Goal: Transaction & Acquisition: Download file/media

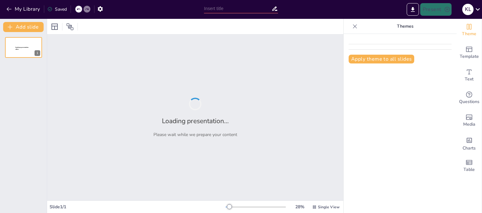
type input "Propiedades Físicas de los Suelos y su Impacto en la Selección de Equipos de Co…"
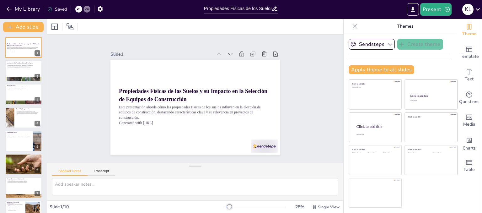
click at [28, 83] on div "Propiedades Físicas de los Suelos y su Impacto en la Selección de Equipos de Co…" at bounding box center [23, 152] width 47 height 231
click at [18, 84] on p "Textura del Suelo" at bounding box center [24, 85] width 34 height 2
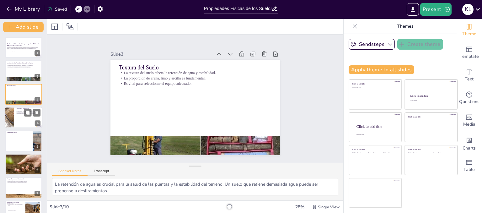
click at [23, 116] on div at bounding box center [24, 117] width 38 height 21
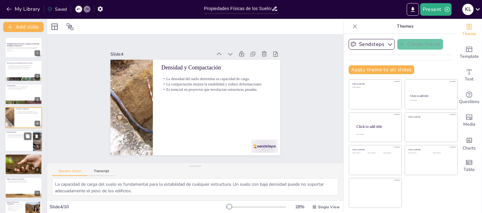
click at [8, 136] on p "Es vital evaluar la humedad antes de seleccionar equipos." at bounding box center [19, 136] width 24 height 1
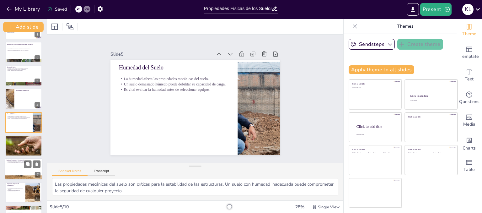
click at [15, 176] on div at bounding box center [24, 177] width 38 height 25
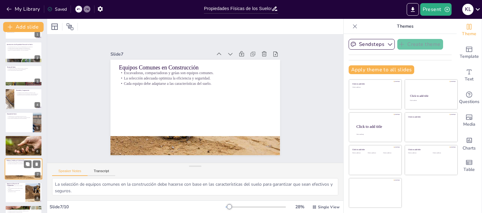
scroll to position [60, 0]
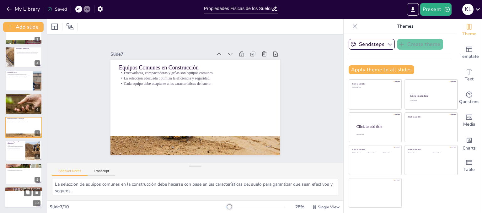
click at [19, 190] on p "La participación de todos es bienvenida." at bounding box center [24, 190] width 34 height 1
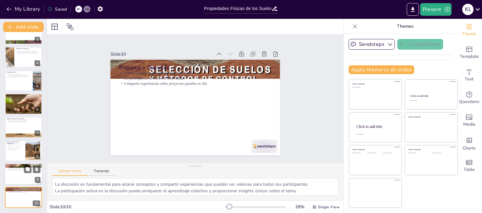
click at [14, 167] on p "Un análisis detallado permite decisiones informadas." at bounding box center [24, 167] width 34 height 1
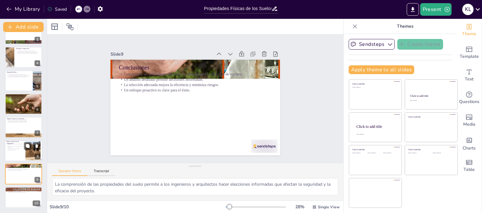
click at [17, 145] on p "Las propiedades del suelo afectan el diseño y costos." at bounding box center [15, 144] width 17 height 2
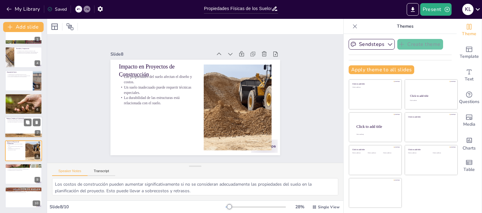
click at [19, 126] on div at bounding box center [24, 127] width 38 height 21
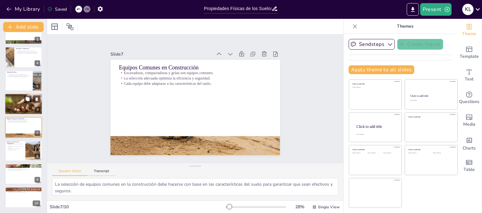
click at [18, 103] on div at bounding box center [24, 103] width 68 height 21
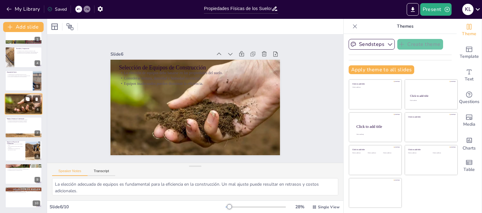
scroll to position [42, 0]
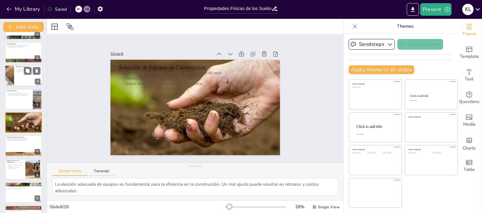
click at [26, 74] on div at bounding box center [24, 75] width 38 height 21
type textarea "La capacidad de carga del suelo es fundamental para la estabilidad de cualquier…"
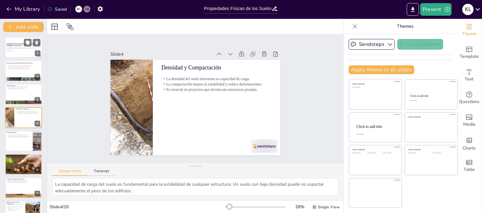
click at [19, 55] on div at bounding box center [24, 47] width 38 height 21
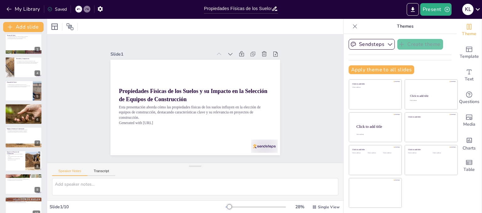
scroll to position [60, 0]
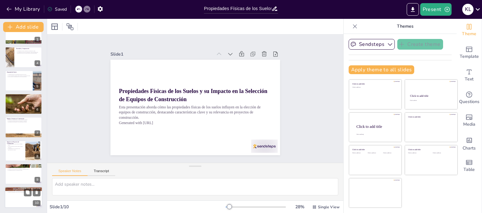
click at [20, 204] on div at bounding box center [24, 197] width 38 height 21
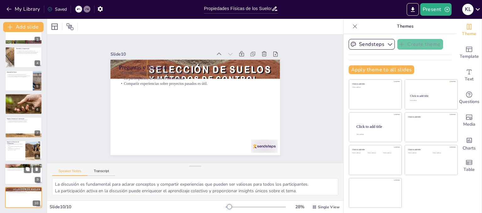
click at [21, 179] on div at bounding box center [24, 173] width 38 height 21
type textarea "La comprensión de las propiedades del suelo permite a los ingenieros y arquitec…"
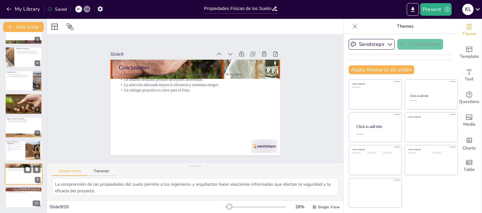
click at [21, 179] on div at bounding box center [24, 173] width 38 height 21
click at [416, 9] on icon "Export to PowerPoint" at bounding box center [412, 9] width 7 height 7
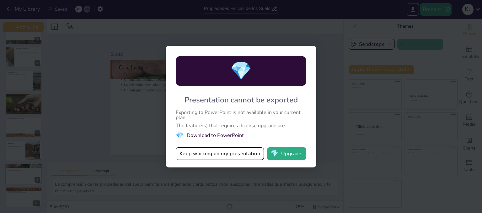
click at [220, 145] on div "💎 Presentation cannot be exported Exporting to PowerPoint is not available in y…" at bounding box center [241, 106] width 151 height 121
click at [218, 148] on button "Keep working on my presentation" at bounding box center [220, 153] width 88 height 13
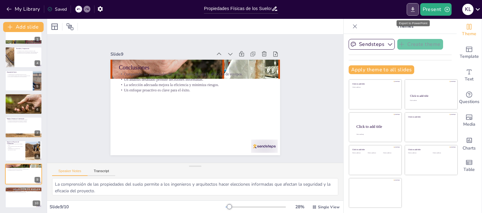
click at [417, 10] on button "Export to PowerPoint" at bounding box center [412, 9] width 12 height 13
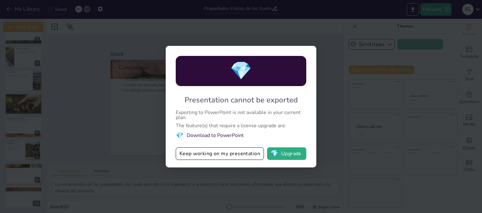
click at [206, 135] on li "💎 Download to PowerPoint" at bounding box center [241, 135] width 130 height 8
click at [279, 155] on button "💎 Upgrade" at bounding box center [286, 153] width 39 height 13
